Goal: Browse casually

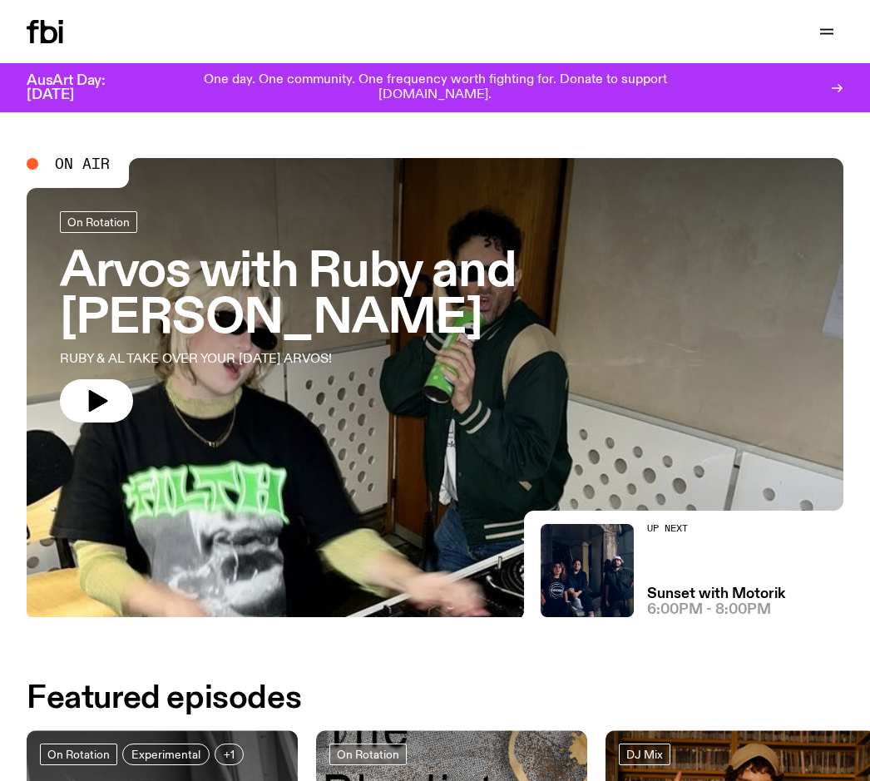
click at [101, 388] on icon "button" at bounding box center [96, 401] width 27 height 27
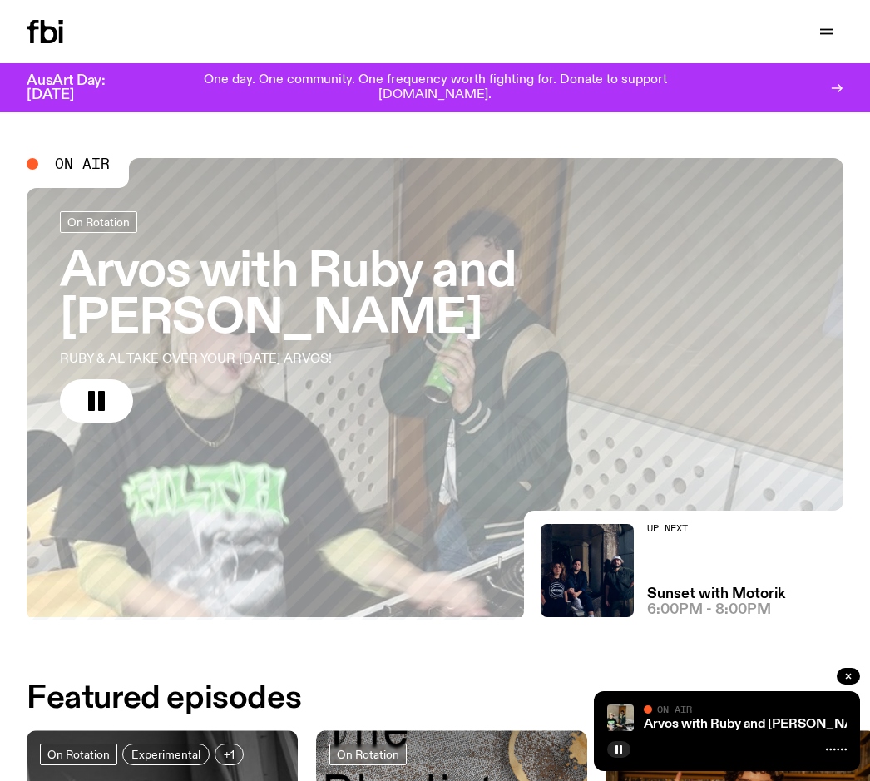
click at [99, 391] on rect "button" at bounding box center [101, 401] width 7 height 20
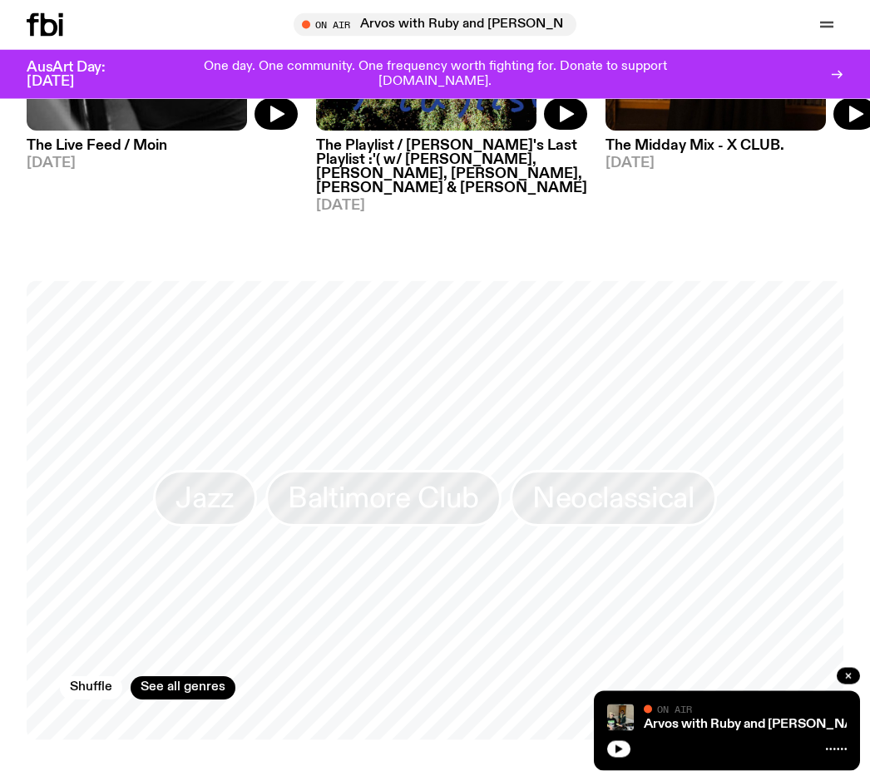
scroll to position [948, 0]
click at [862, 778] on div "On Air On Rotation Arvos with [PERSON_NAME] and Al RUBY & AL TAKE OVER YOUR [DA…" at bounding box center [435, 774] width 870 height 3156
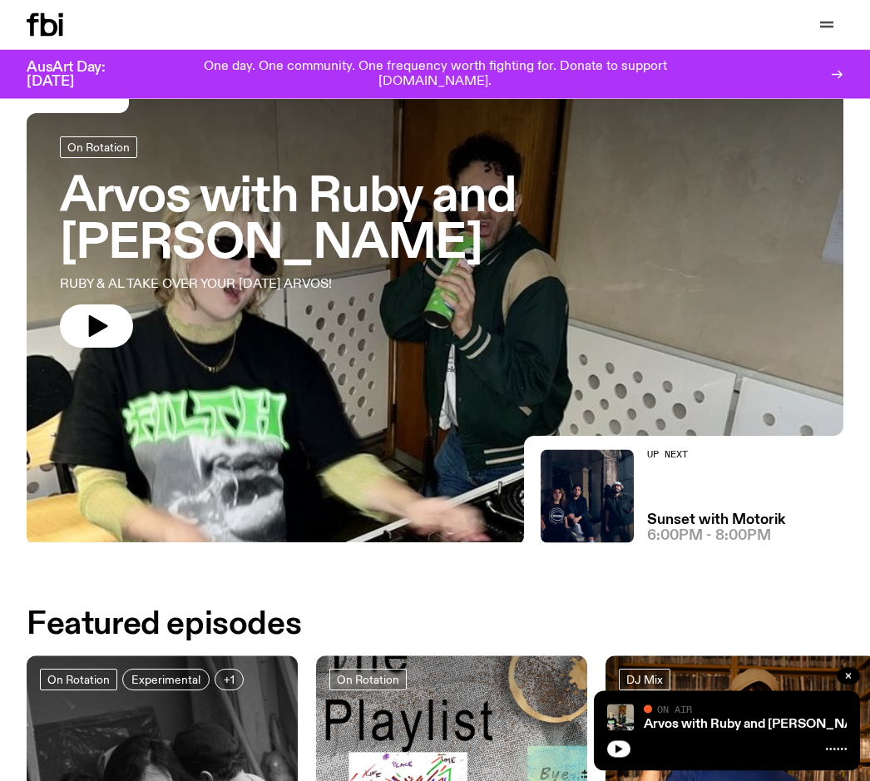
scroll to position [0, 0]
